Goal: Task Accomplishment & Management: Complete application form

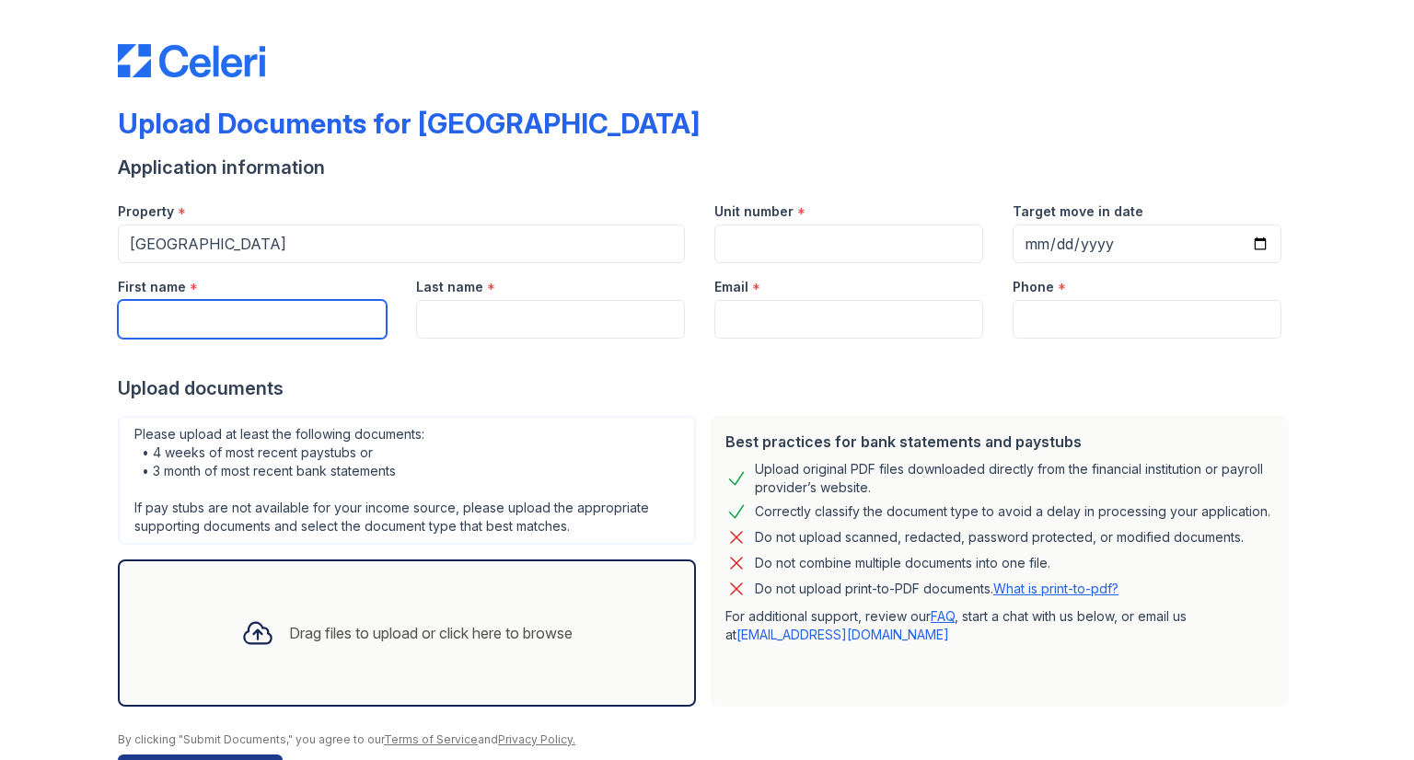
click at [269, 306] on input "First name" at bounding box center [252, 319] width 269 height 39
type input "[PERSON_NAME]"
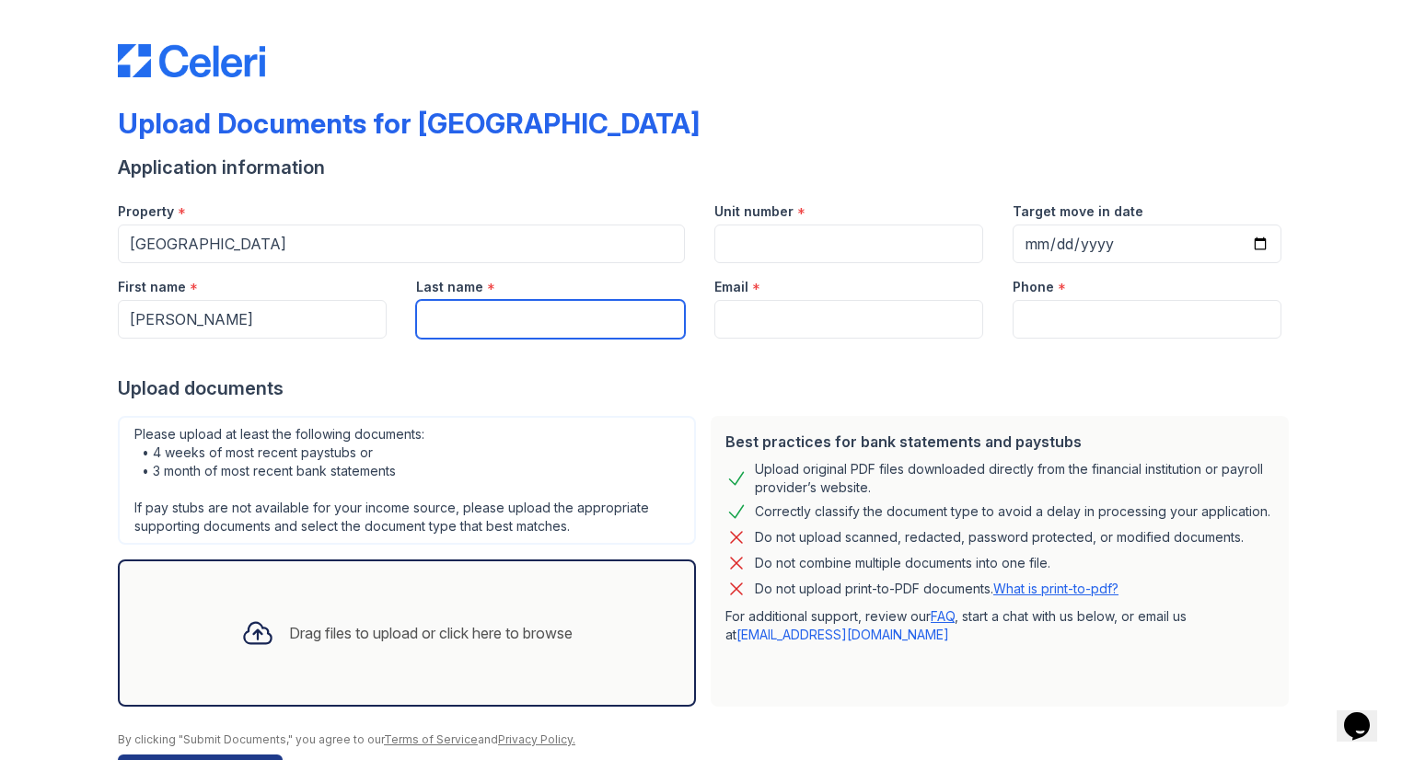
click at [441, 317] on input "Last name" at bounding box center [550, 319] width 269 height 39
type input "[PERSON_NAME]"
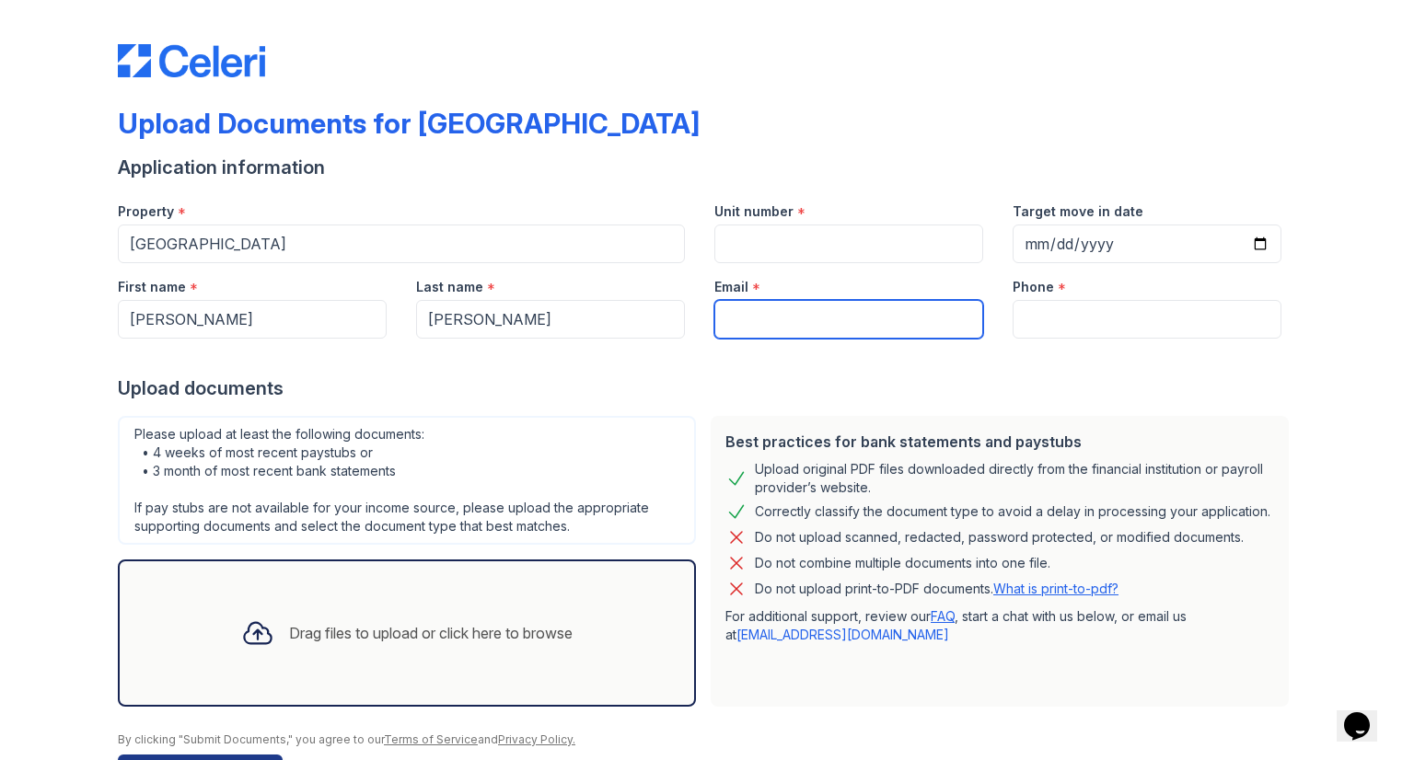
click at [751, 324] on input "Email" at bounding box center [848, 319] width 269 height 39
type input "[EMAIL_ADDRESS][DOMAIN_NAME]"
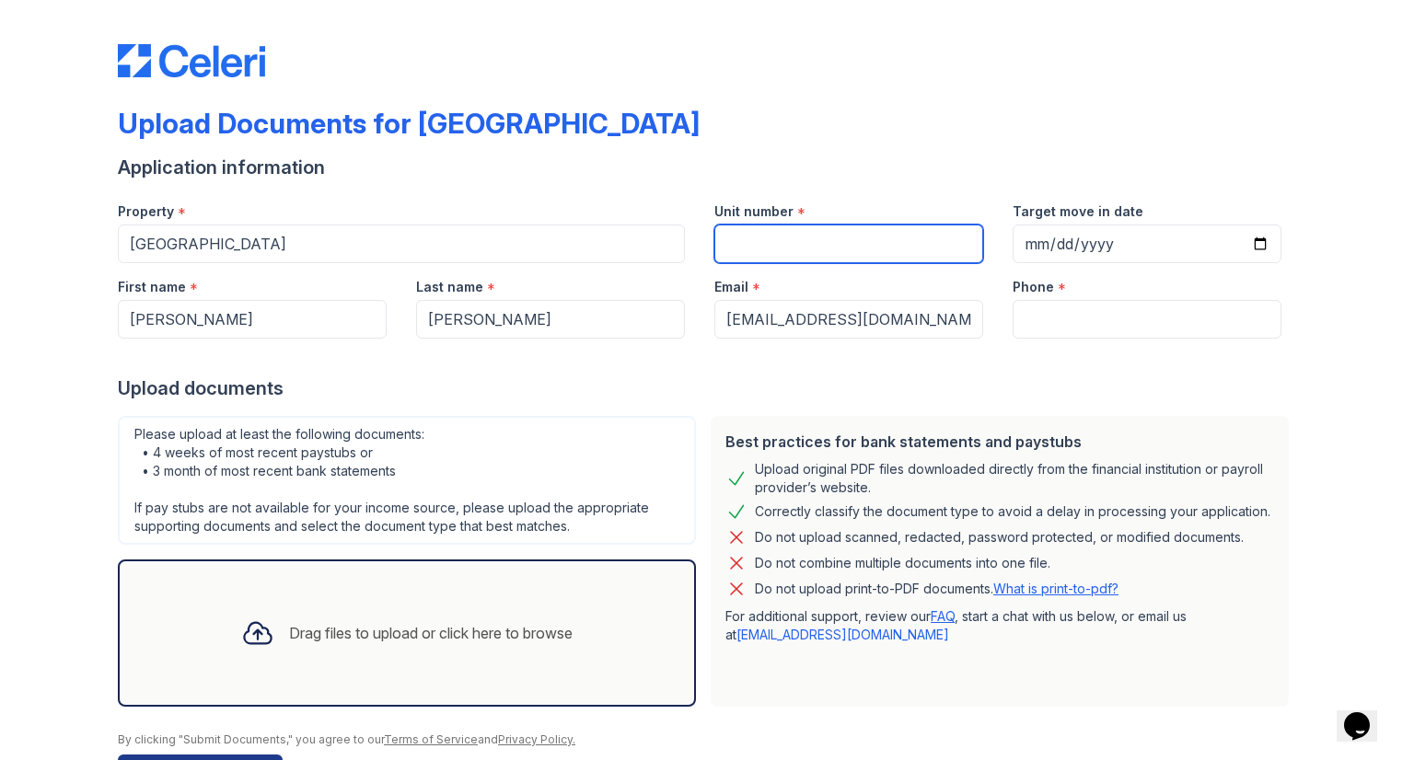
click at [811, 253] on input "Unit number" at bounding box center [848, 244] width 269 height 39
type input "1077"
click at [1012, 76] on div at bounding box center [707, 42] width 1178 height 70
click at [1269, 377] on div "Upload documents" at bounding box center [707, 389] width 1178 height 26
click at [1052, 339] on div at bounding box center [707, 357] width 1178 height 37
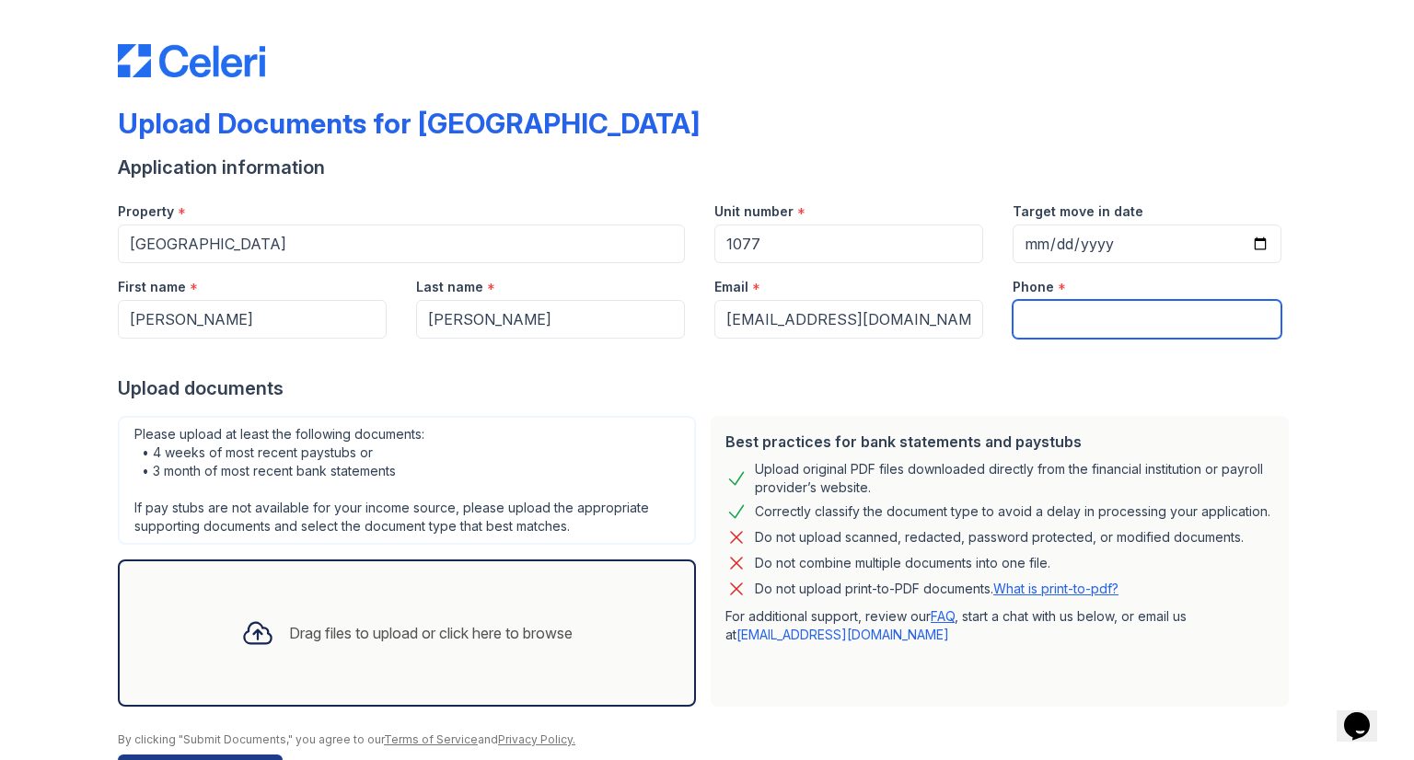
click at [1043, 330] on input "Phone" at bounding box center [1147, 319] width 269 height 39
type input "4808404057"
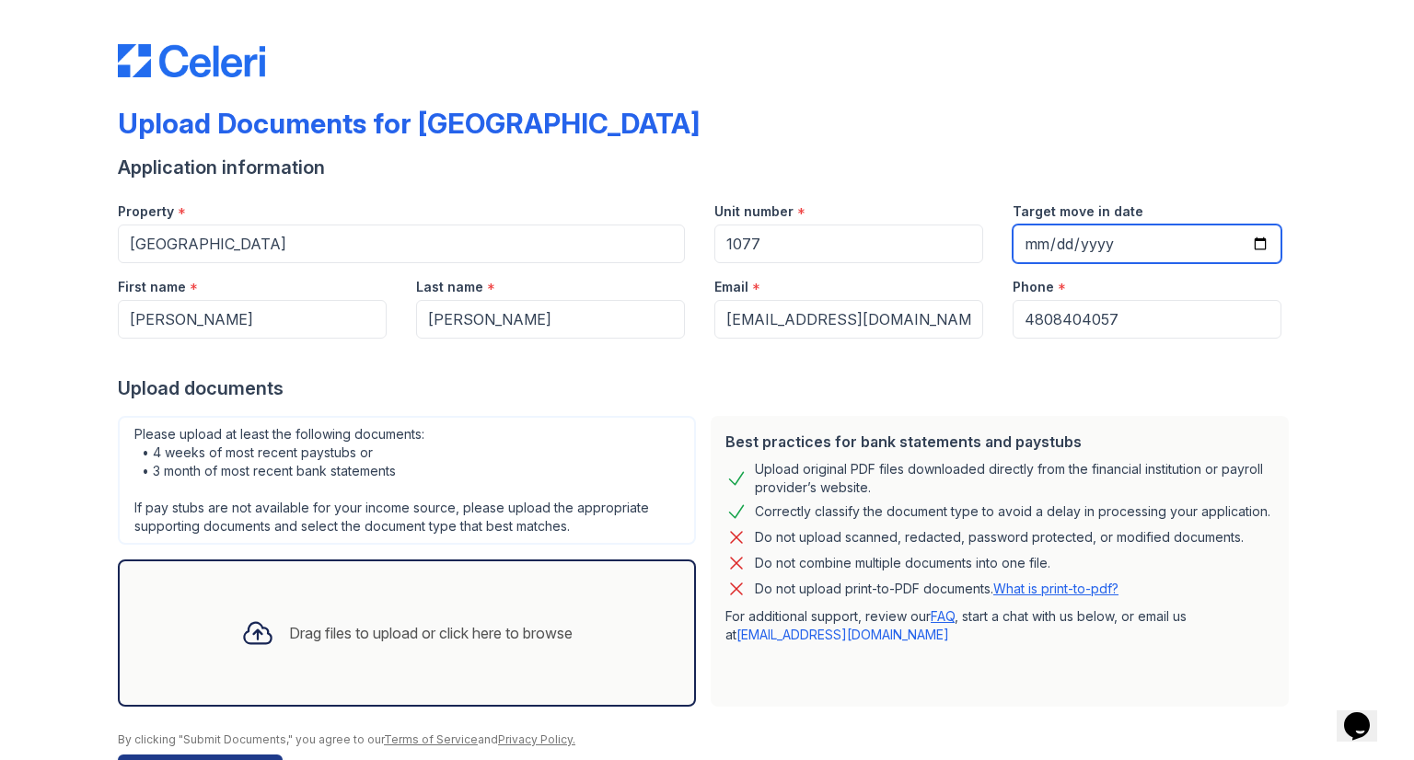
click at [1036, 242] on input "Target move in date" at bounding box center [1147, 244] width 269 height 39
click at [1044, 243] on input "Target move in date" at bounding box center [1147, 244] width 269 height 39
type input "[DATE]"
click at [973, 133] on div "Upload Documents for [GEOGRAPHIC_DATA]" at bounding box center [707, 131] width 1178 height 48
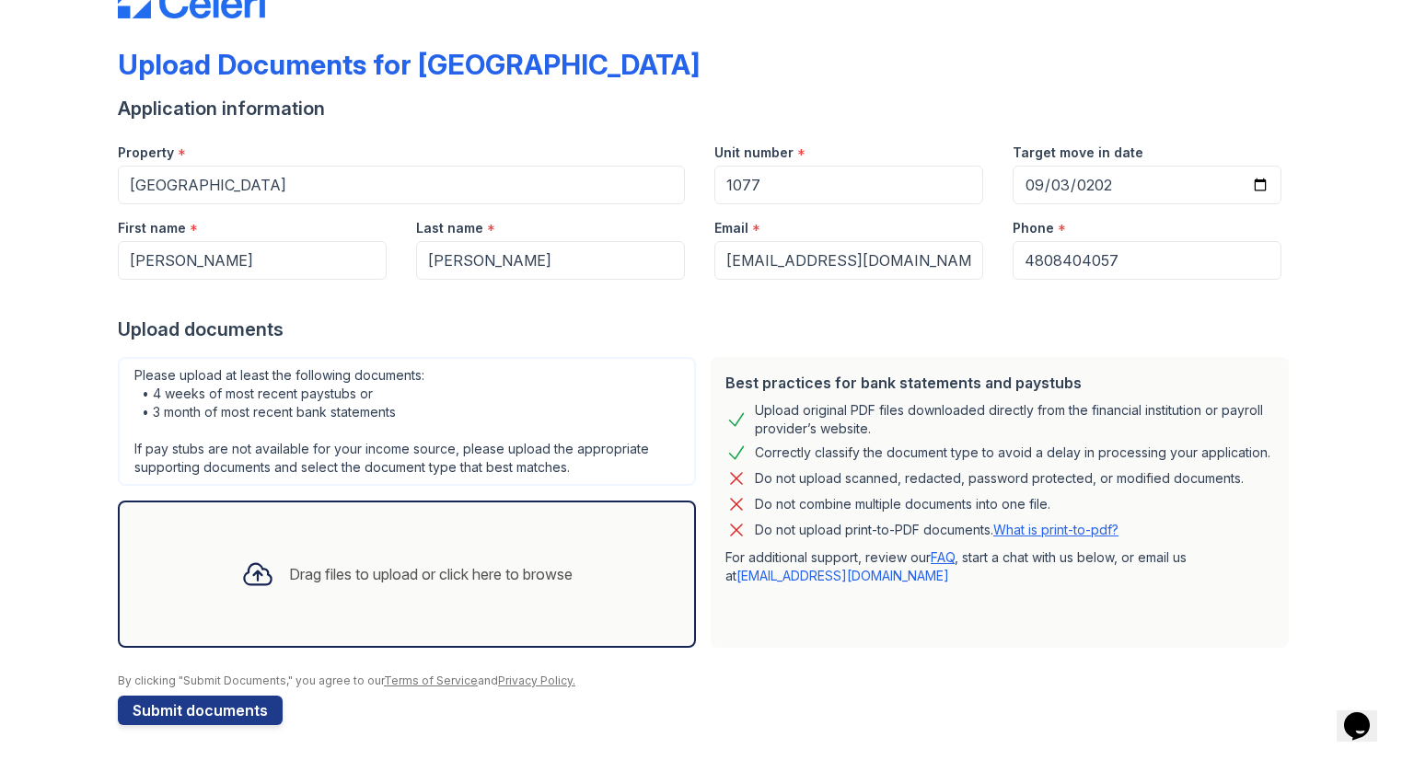
click at [538, 624] on div "Drag files to upload or click here to browse" at bounding box center [407, 574] width 578 height 147
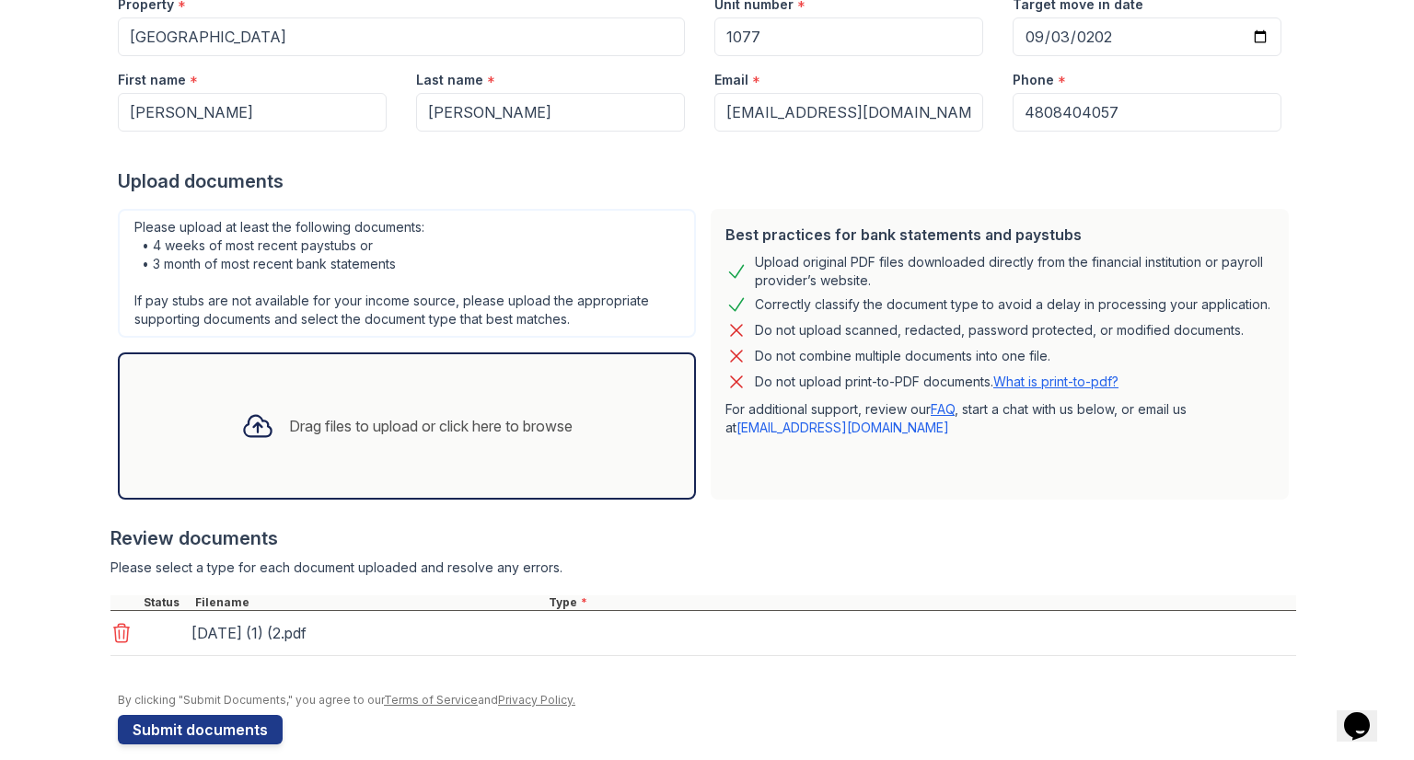
scroll to position [226, 0]
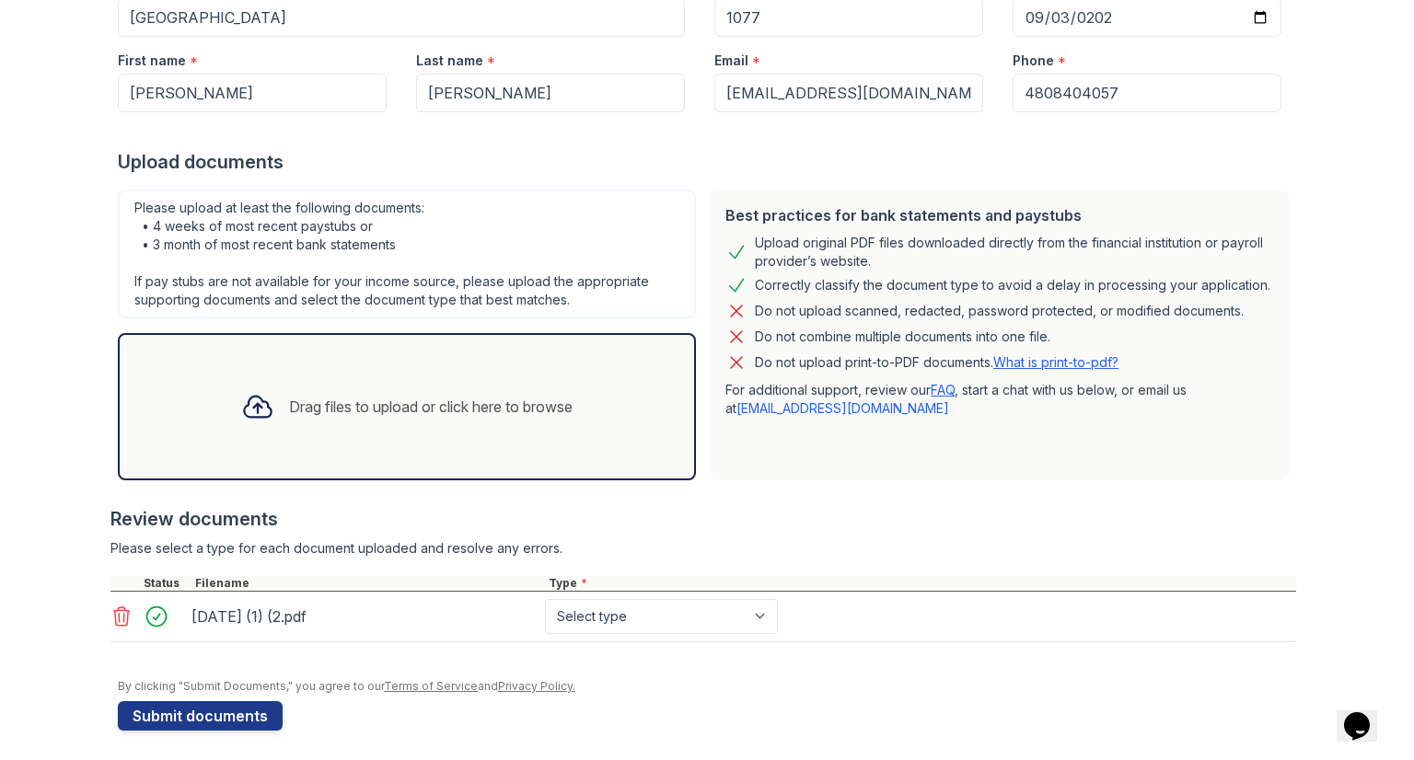
click at [404, 417] on div "Drag files to upload or click here to browse" at bounding box center [406, 407] width 361 height 63
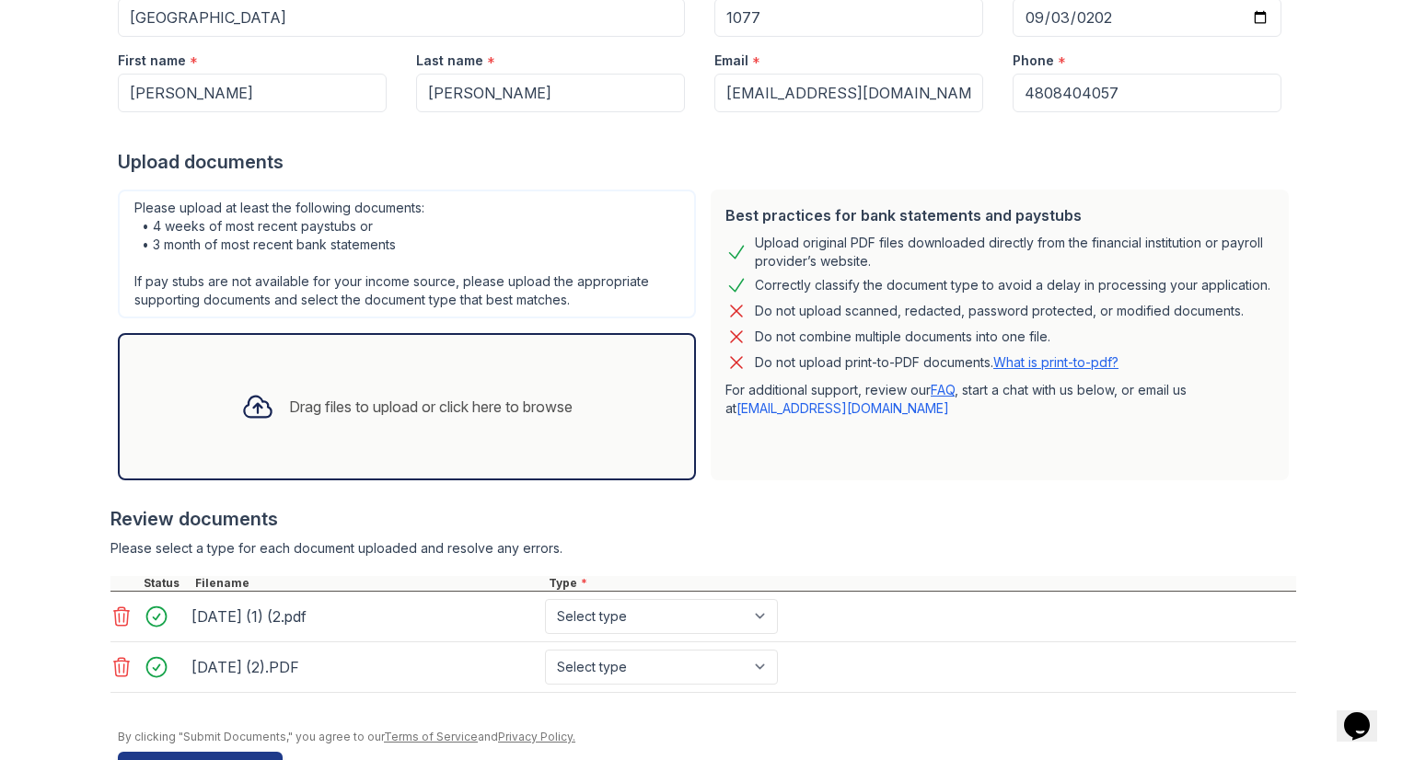
click at [361, 432] on div "Drag files to upload or click here to browse" at bounding box center [406, 407] width 361 height 63
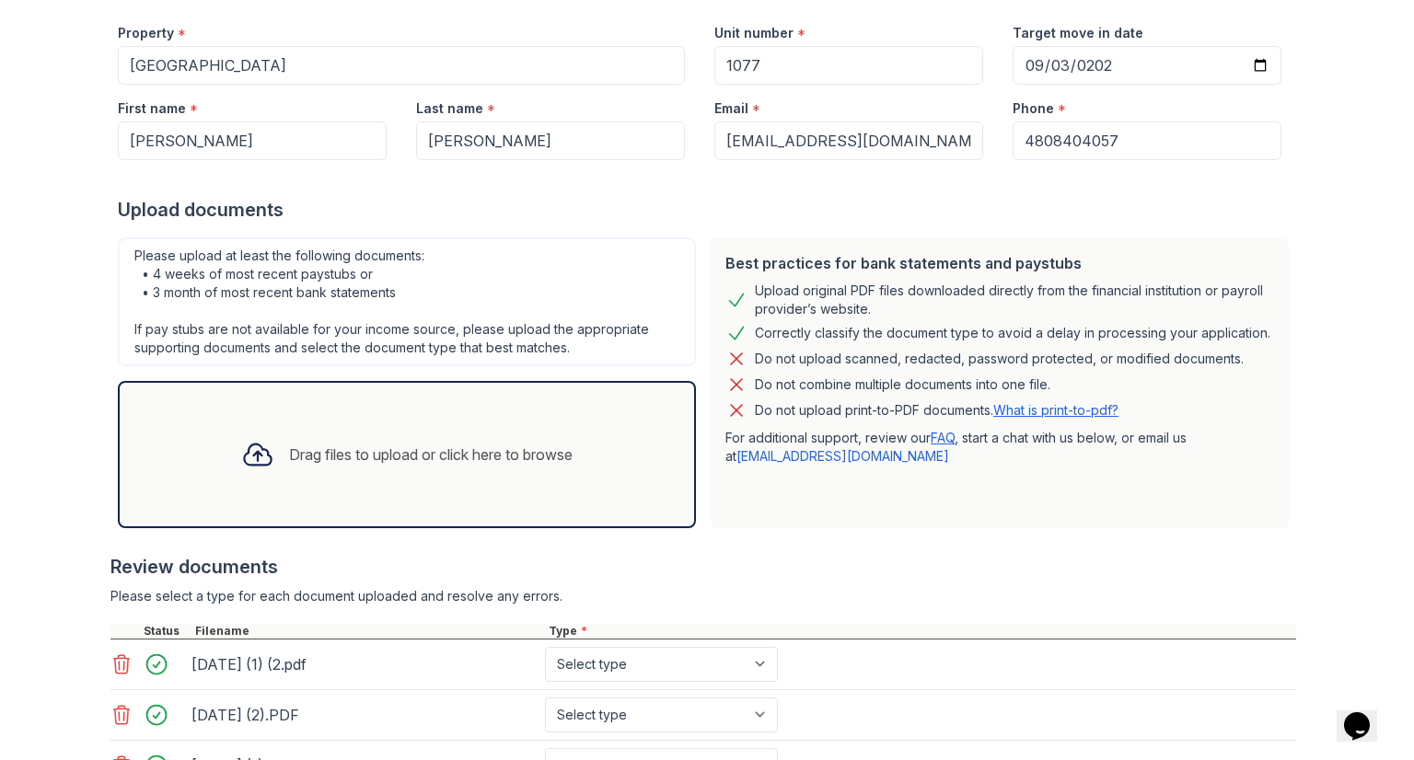
scroll to position [178, 0]
click at [247, 404] on div "Drag files to upload or click here to browse" at bounding box center [407, 455] width 578 height 147
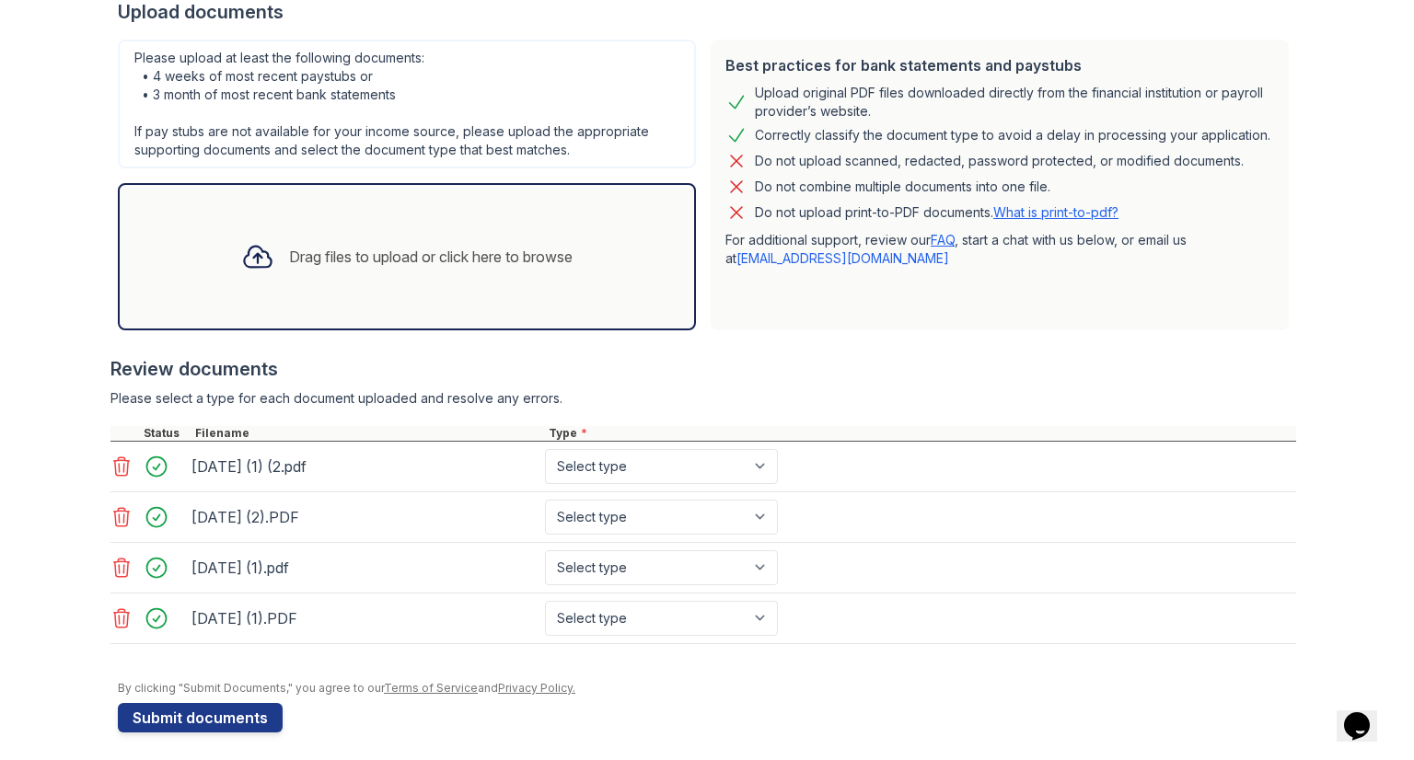
click at [117, 613] on icon at bounding box center [122, 618] width 16 height 18
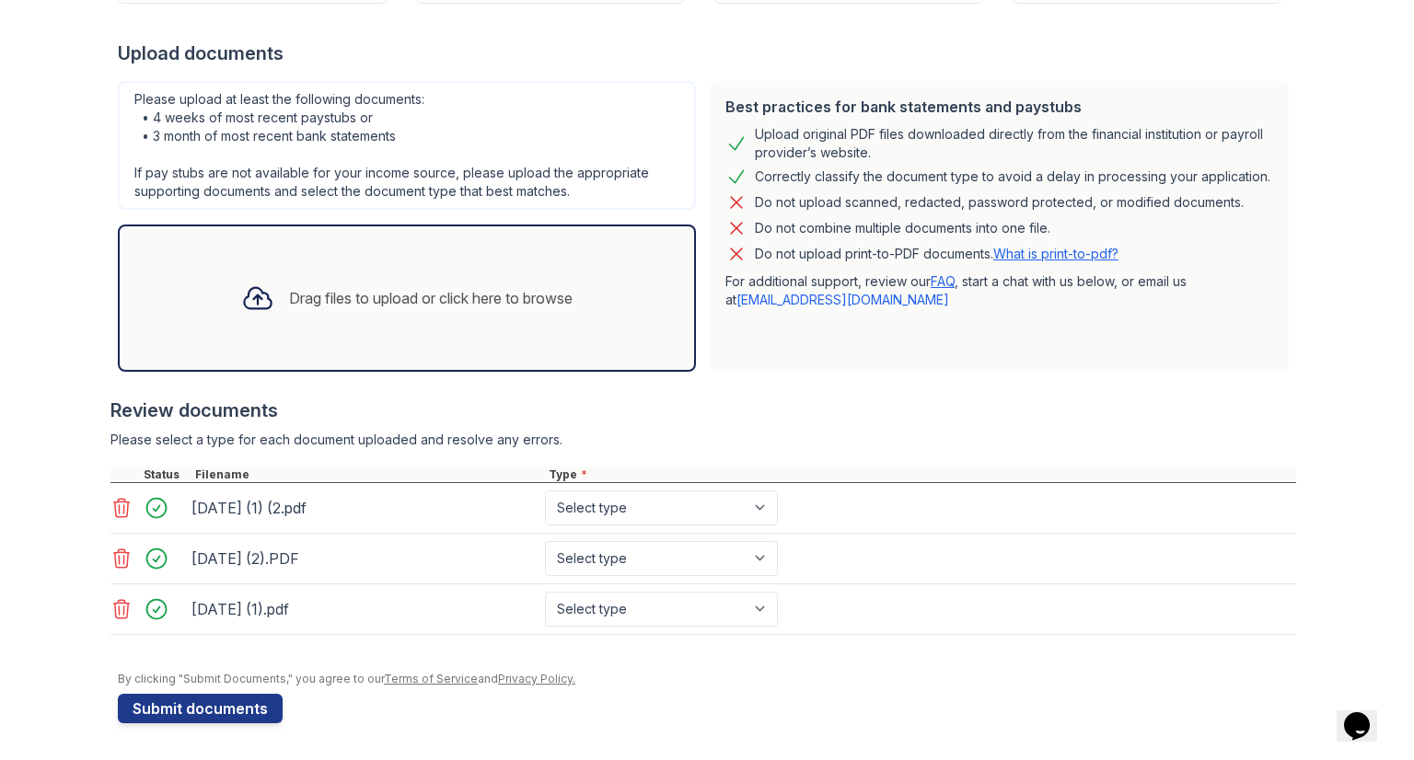
scroll to position [331, 0]
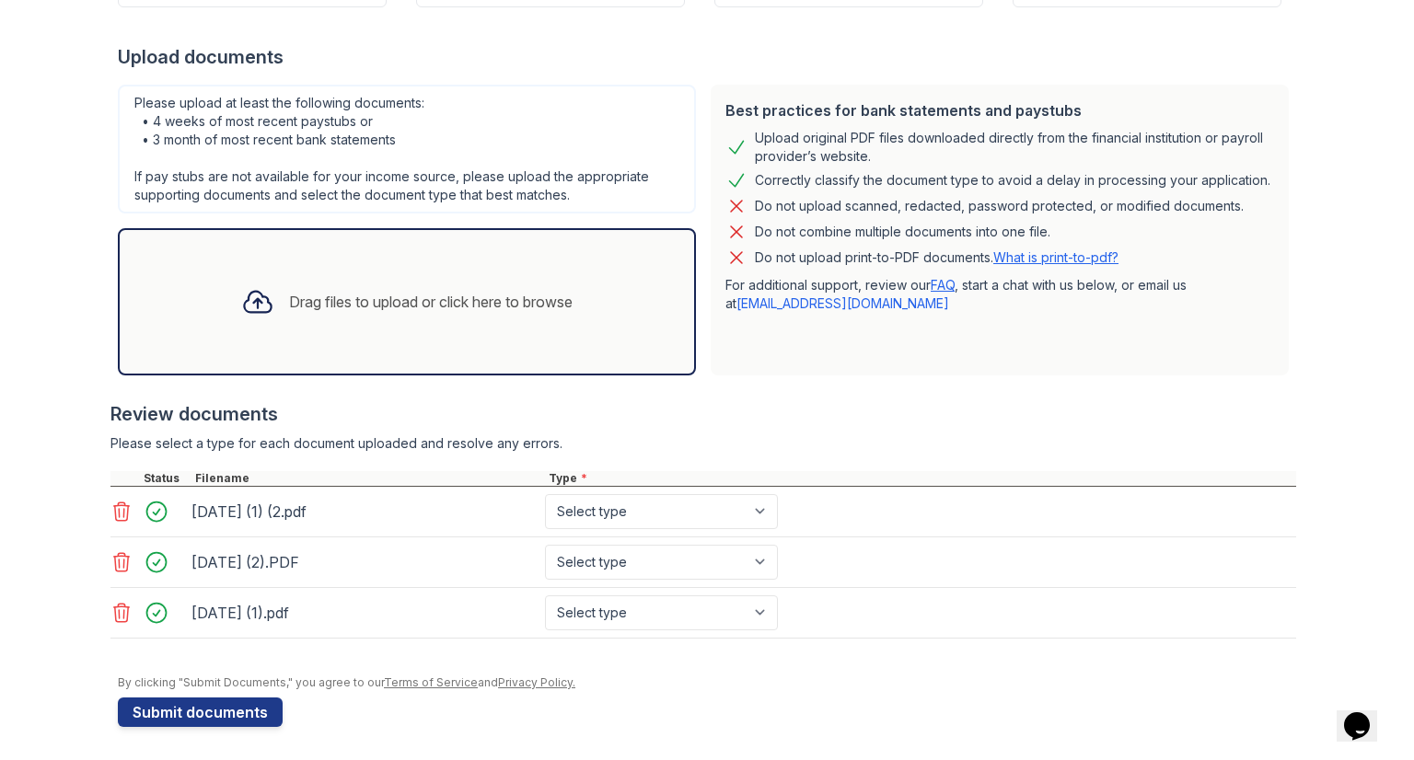
click at [431, 319] on div "Drag files to upload or click here to browse" at bounding box center [406, 302] width 361 height 63
click at [592, 512] on select "Select type Paystub Bank Statement Offer Letter Tax Documents Benefit Award Let…" at bounding box center [661, 511] width 233 height 35
select select "paystub"
click at [545, 494] on select "Select type Paystub Bank Statement Offer Letter Tax Documents Benefit Award Let…" at bounding box center [661, 511] width 233 height 35
click at [602, 551] on select "Select type Paystub Bank Statement Offer Letter Tax Documents Benefit Award Let…" at bounding box center [661, 562] width 233 height 35
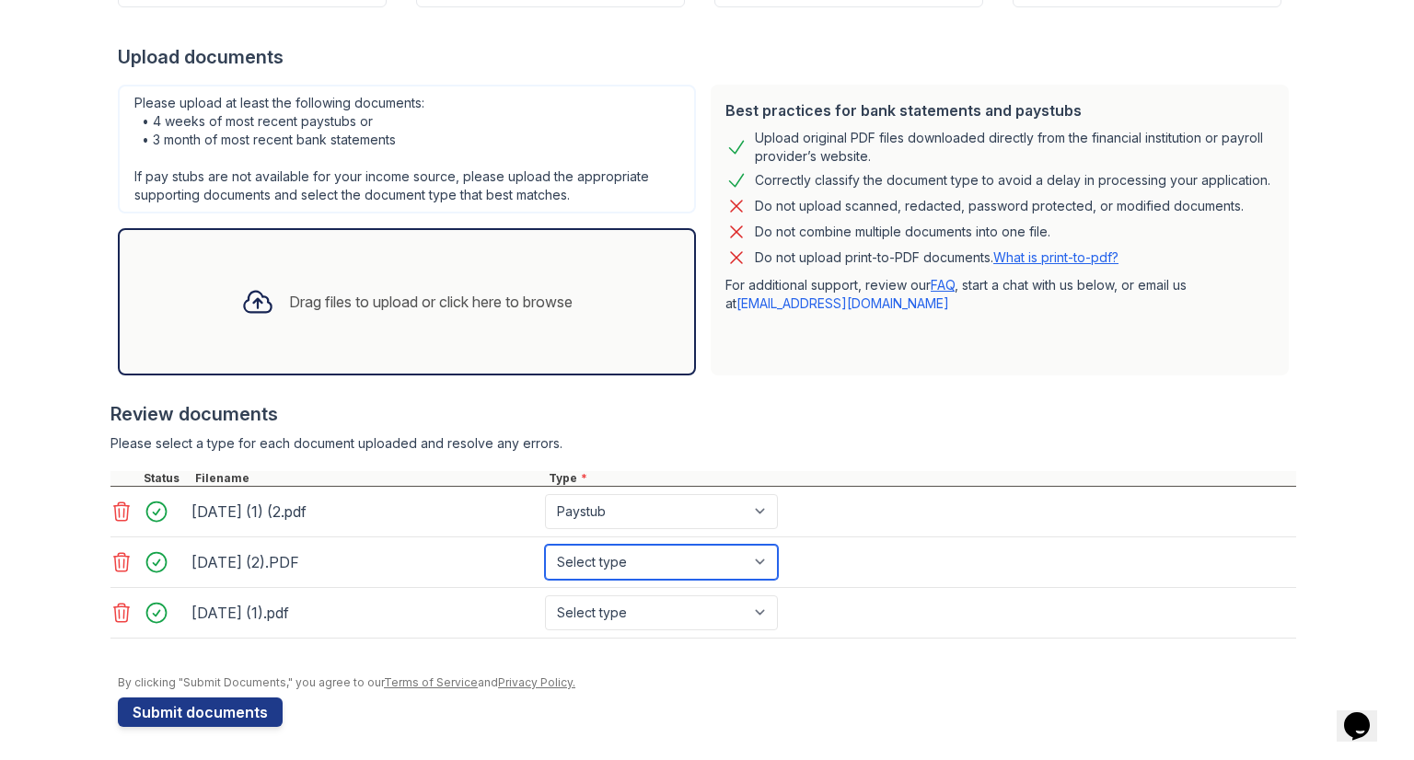
select select "paystub"
click at [545, 545] on select "Select type Paystub Bank Statement Offer Letter Tax Documents Benefit Award Let…" at bounding box center [661, 562] width 233 height 35
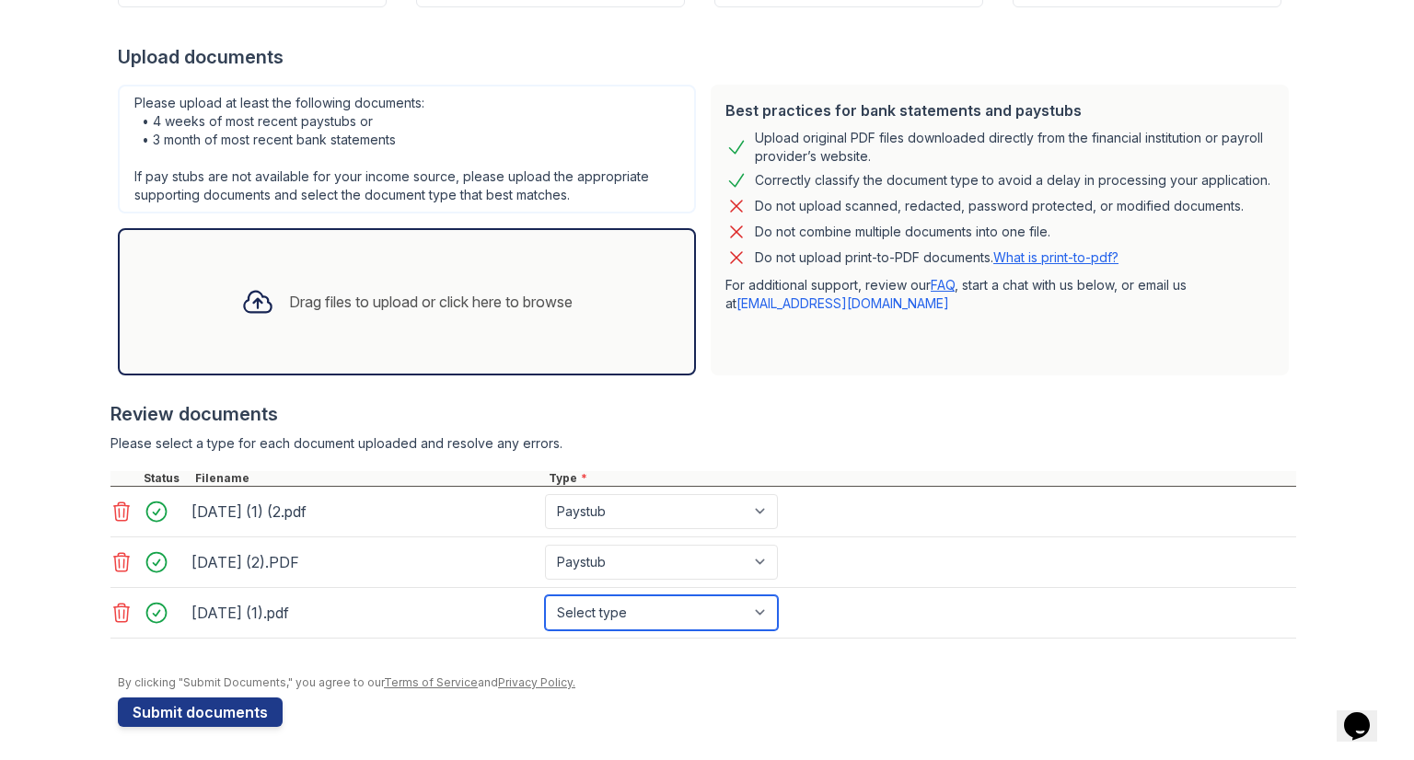
click at [585, 615] on select "Select type Paystub Bank Statement Offer Letter Tax Documents Benefit Award Let…" at bounding box center [661, 613] width 233 height 35
select select "paystub"
click at [545, 596] on select "Select type Paystub Bank Statement Offer Letter Tax Documents Benefit Award Let…" at bounding box center [661, 613] width 233 height 35
click at [482, 283] on div "Drag files to upload or click here to browse" at bounding box center [406, 302] width 361 height 63
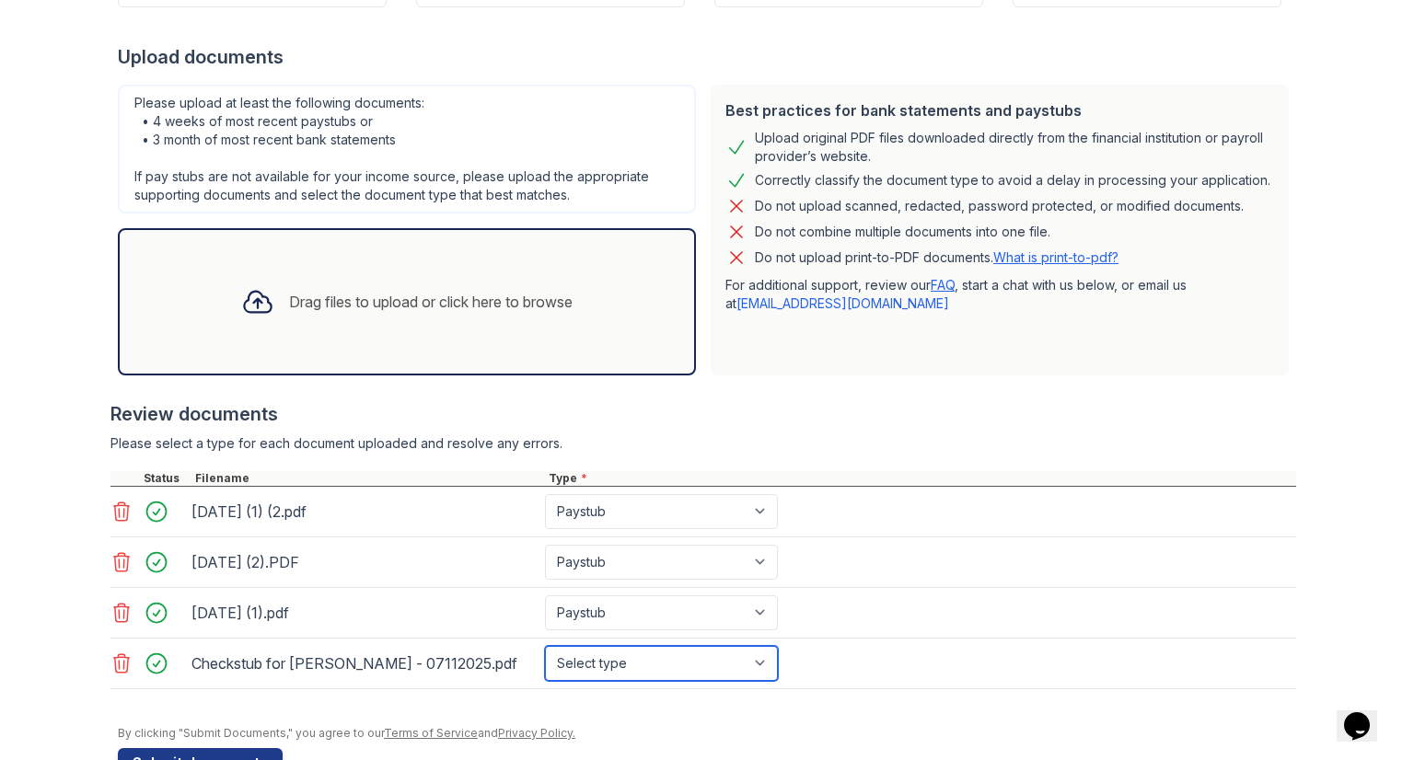
click at [600, 675] on select "Select type Paystub Bank Statement Offer Letter Tax Documents Benefit Award Let…" at bounding box center [661, 663] width 233 height 35
select select "paystub"
click at [545, 646] on select "Select type Paystub Bank Statement Offer Letter Tax Documents Benefit Award Let…" at bounding box center [661, 663] width 233 height 35
click at [476, 284] on div "Drag files to upload or click here to browse" at bounding box center [406, 302] width 361 height 63
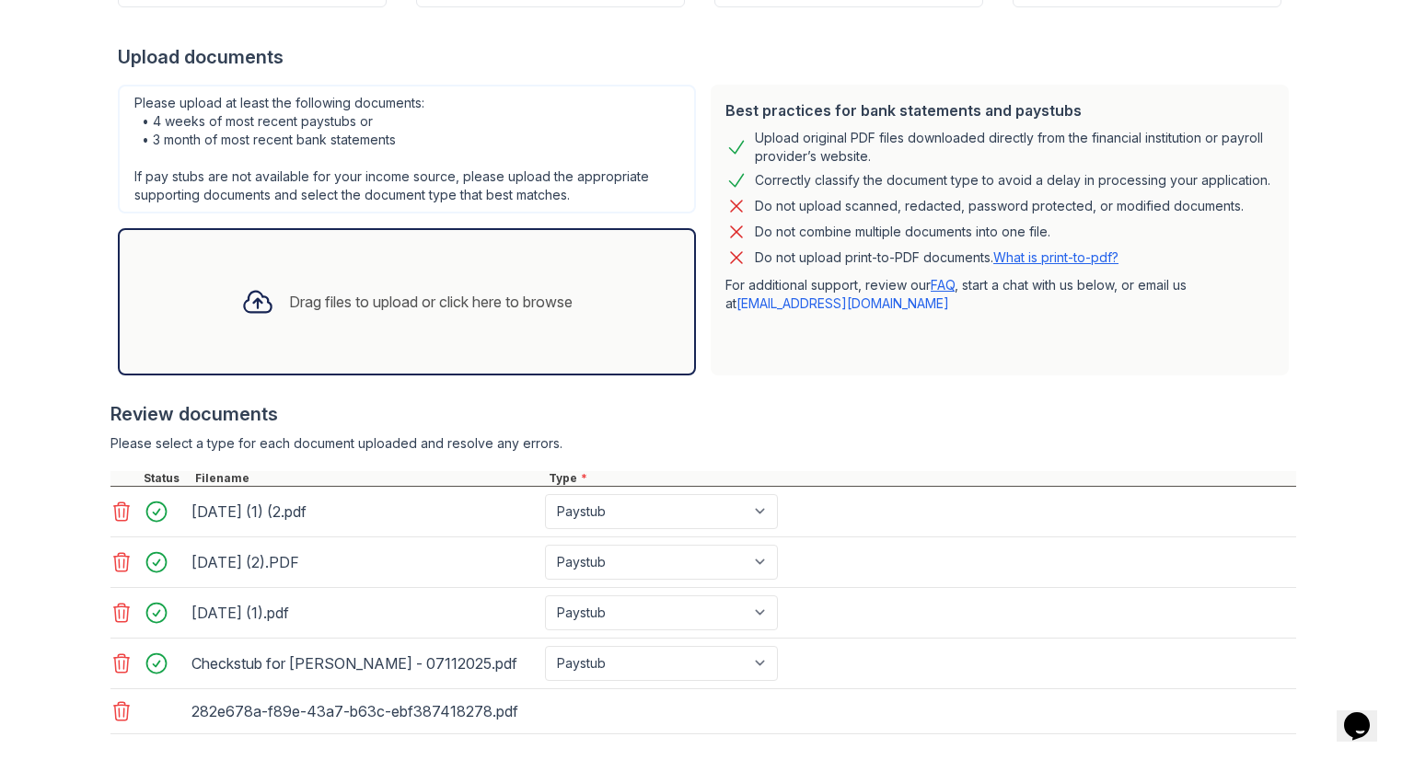
scroll to position [427, 0]
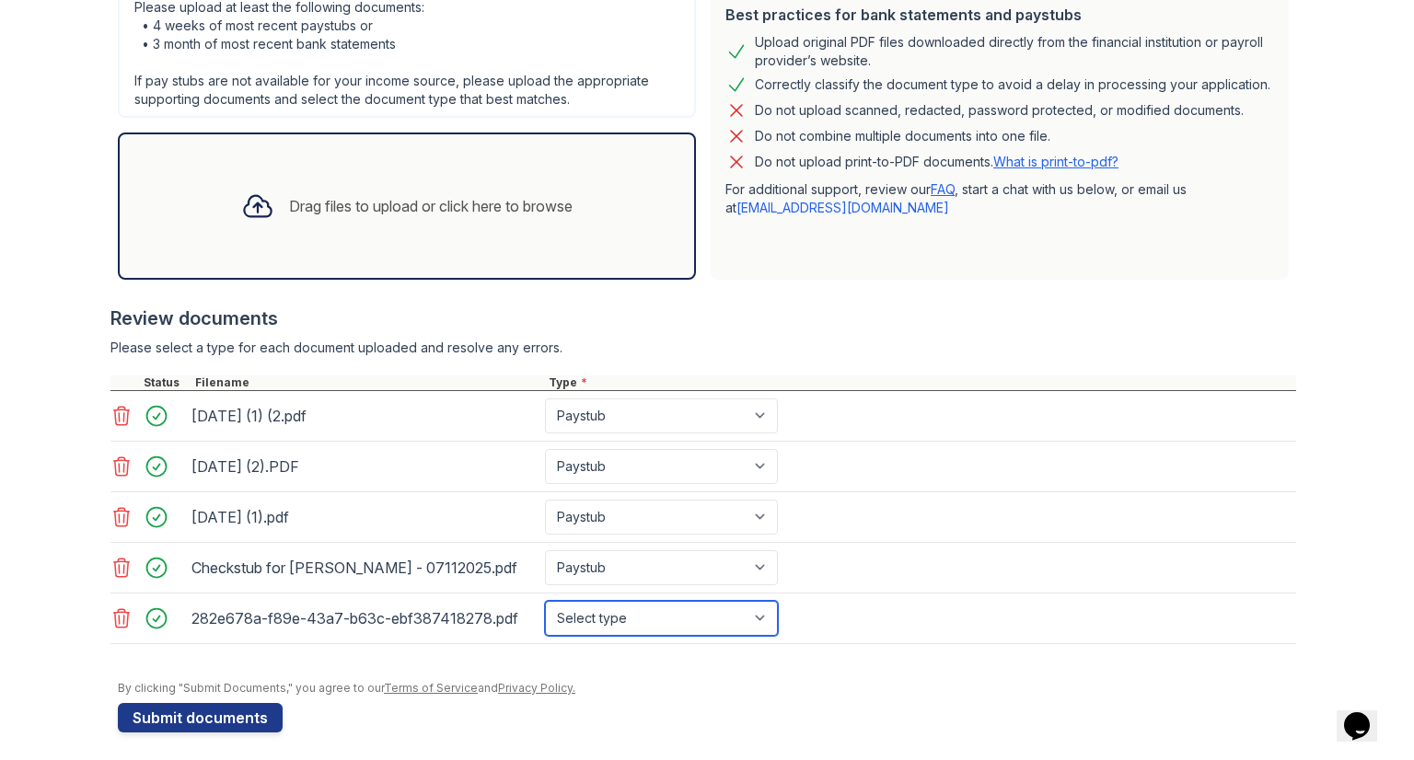
click at [612, 604] on select "Select type Paystub Bank Statement Offer Letter Tax Documents Benefit Award Let…" at bounding box center [661, 618] width 233 height 35
select select "paystub"
click at [545, 601] on select "Select type Paystub Bank Statement Offer Letter Tax Documents Benefit Award Let…" at bounding box center [661, 618] width 233 height 35
click at [187, 715] on button "Submit documents" at bounding box center [200, 717] width 165 height 29
